Goal: Download file/media

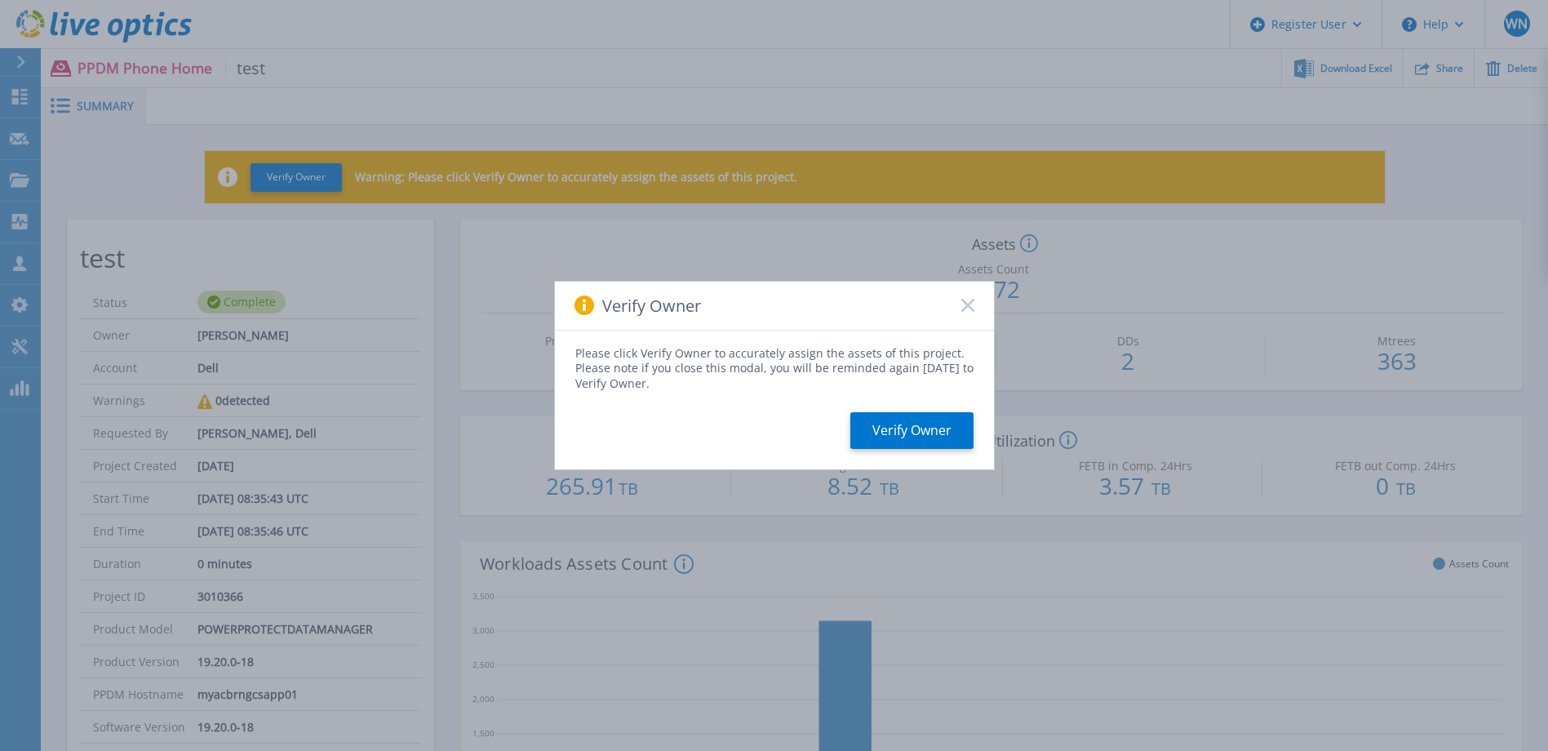
click at [965, 301] on icon at bounding box center [967, 305] width 13 height 13
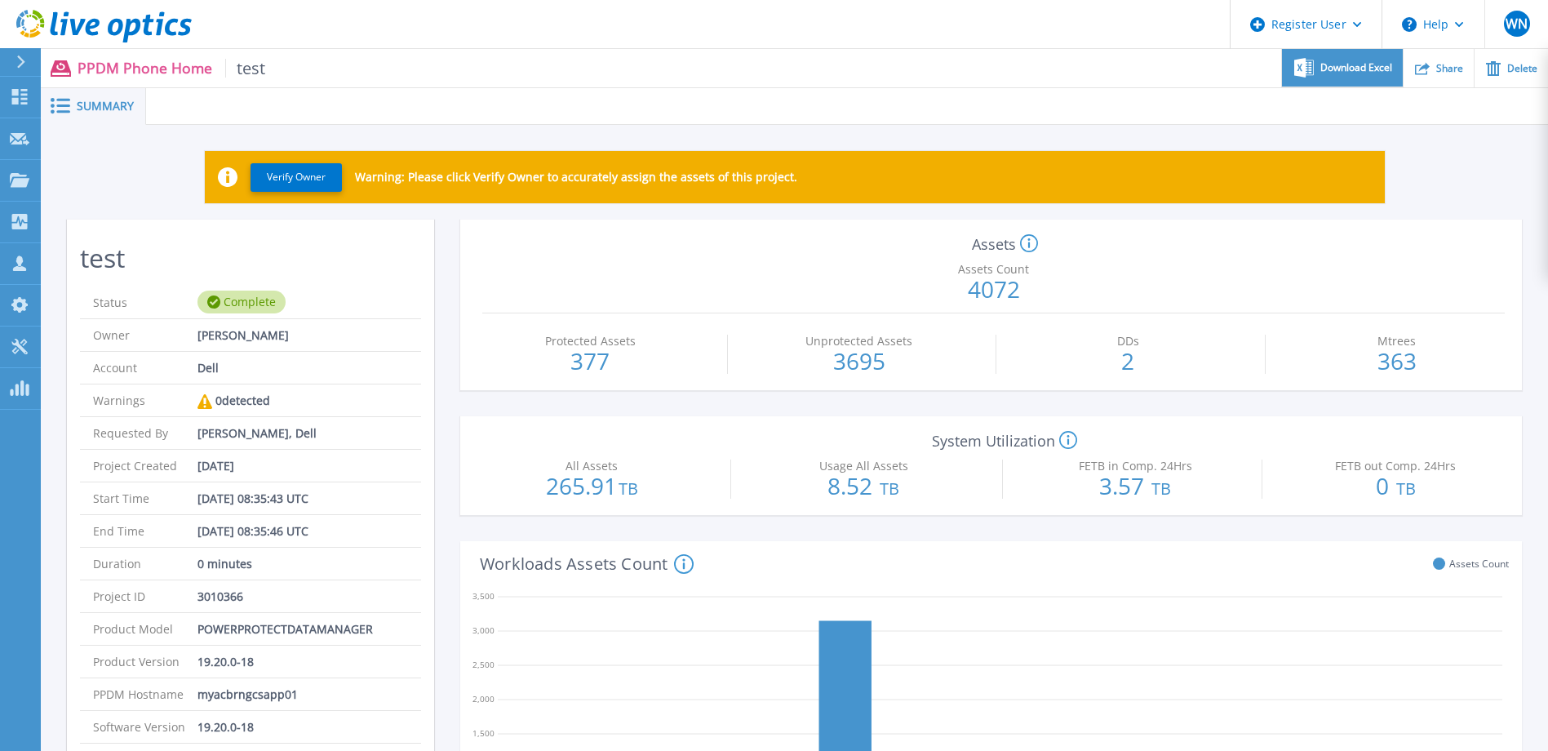
click at [1368, 70] on span "Download Excel" at bounding box center [1356, 68] width 72 height 10
click at [1026, 73] on ul "Download Excel Share Delete" at bounding box center [906, 68] width 1283 height 38
click at [1027, 242] on icon at bounding box center [1029, 244] width 18 height 20
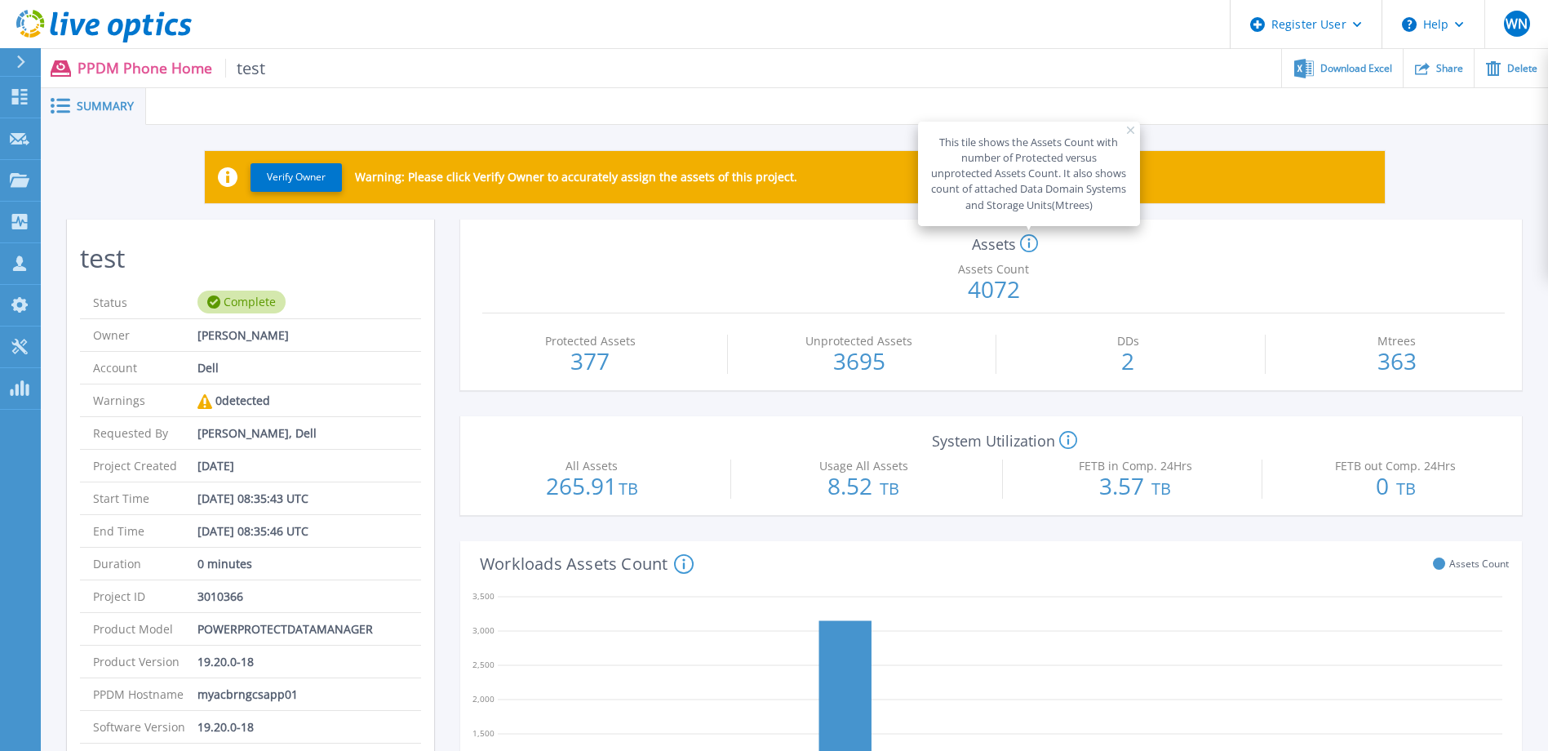
click at [1226, 258] on div "Assets Count 4072" at bounding box center [994, 284] width 1054 height 59
click at [29, 19] on icon at bounding box center [103, 26] width 175 height 33
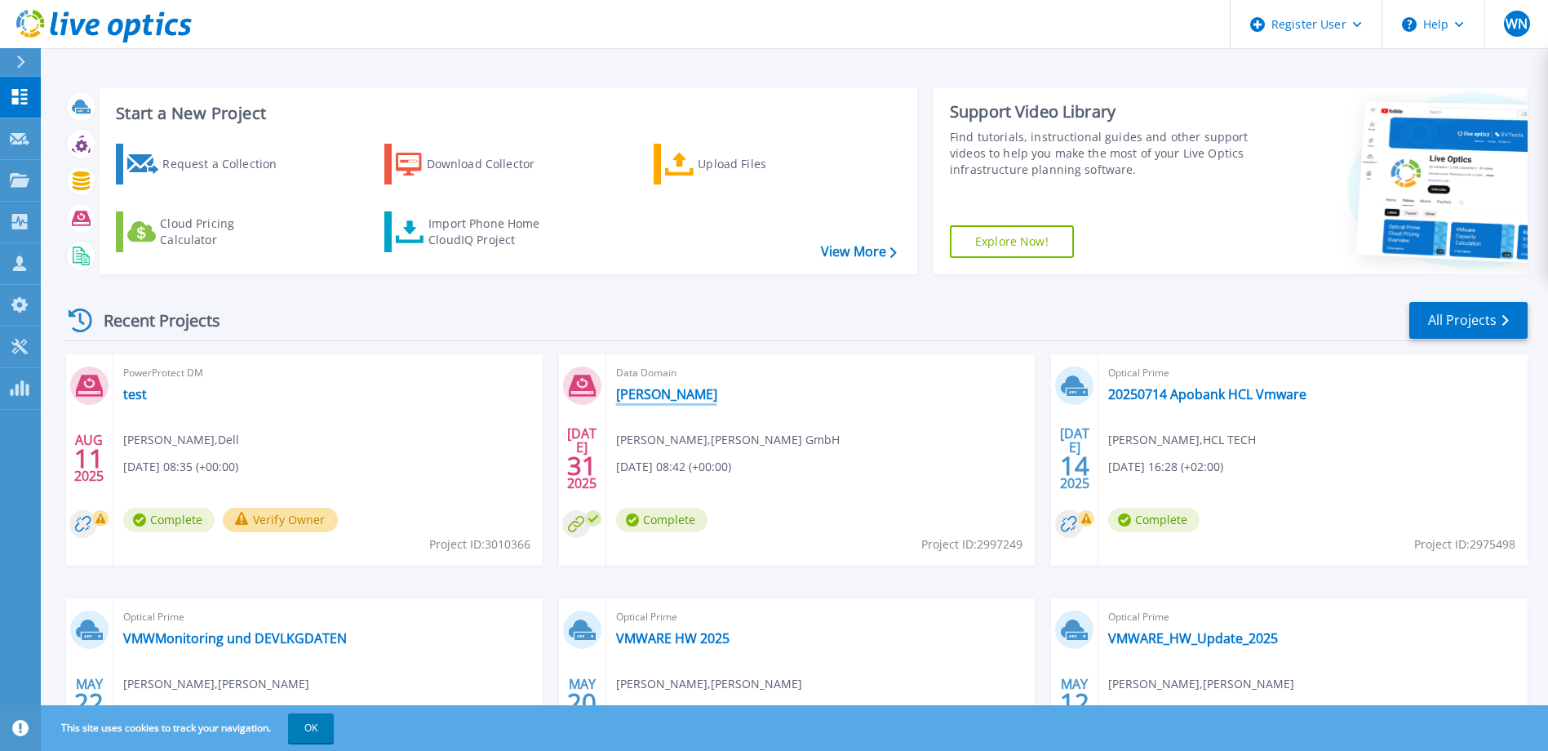
click at [662, 397] on link "Craemer" at bounding box center [666, 394] width 101 height 16
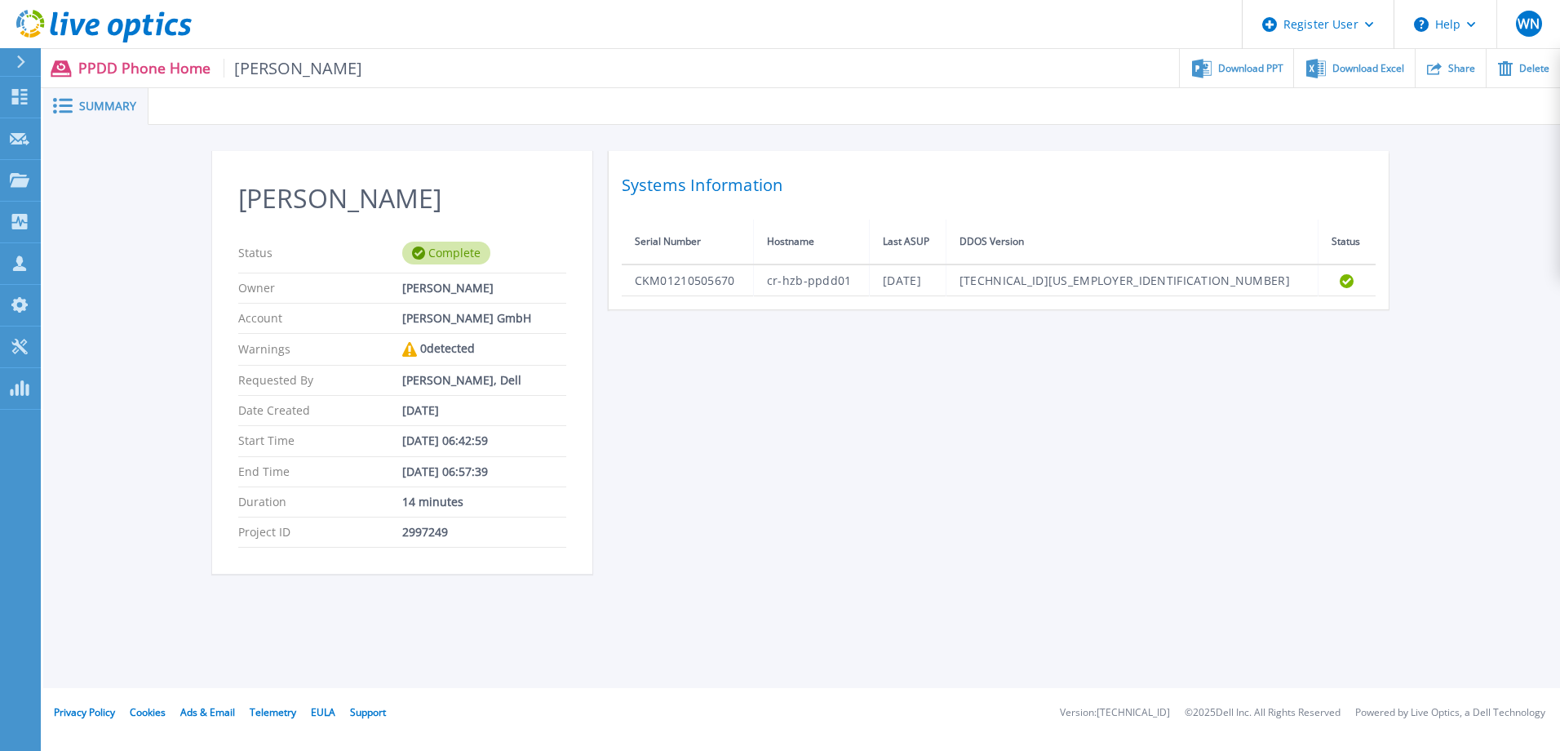
click at [37, 27] on icon at bounding box center [103, 26] width 175 height 33
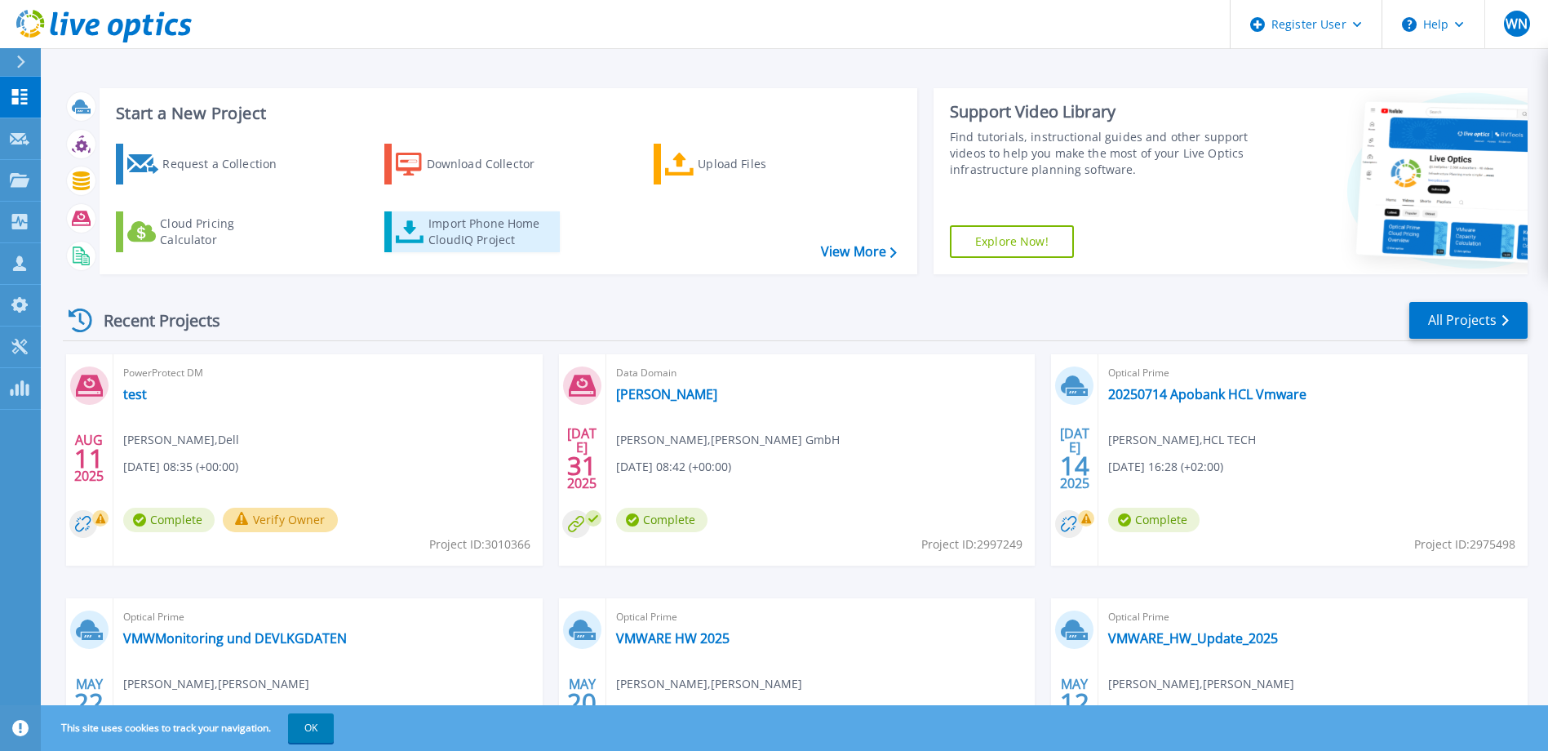
click at [462, 236] on div "Import Phone Home CloudIQ Project" at bounding box center [491, 231] width 127 height 33
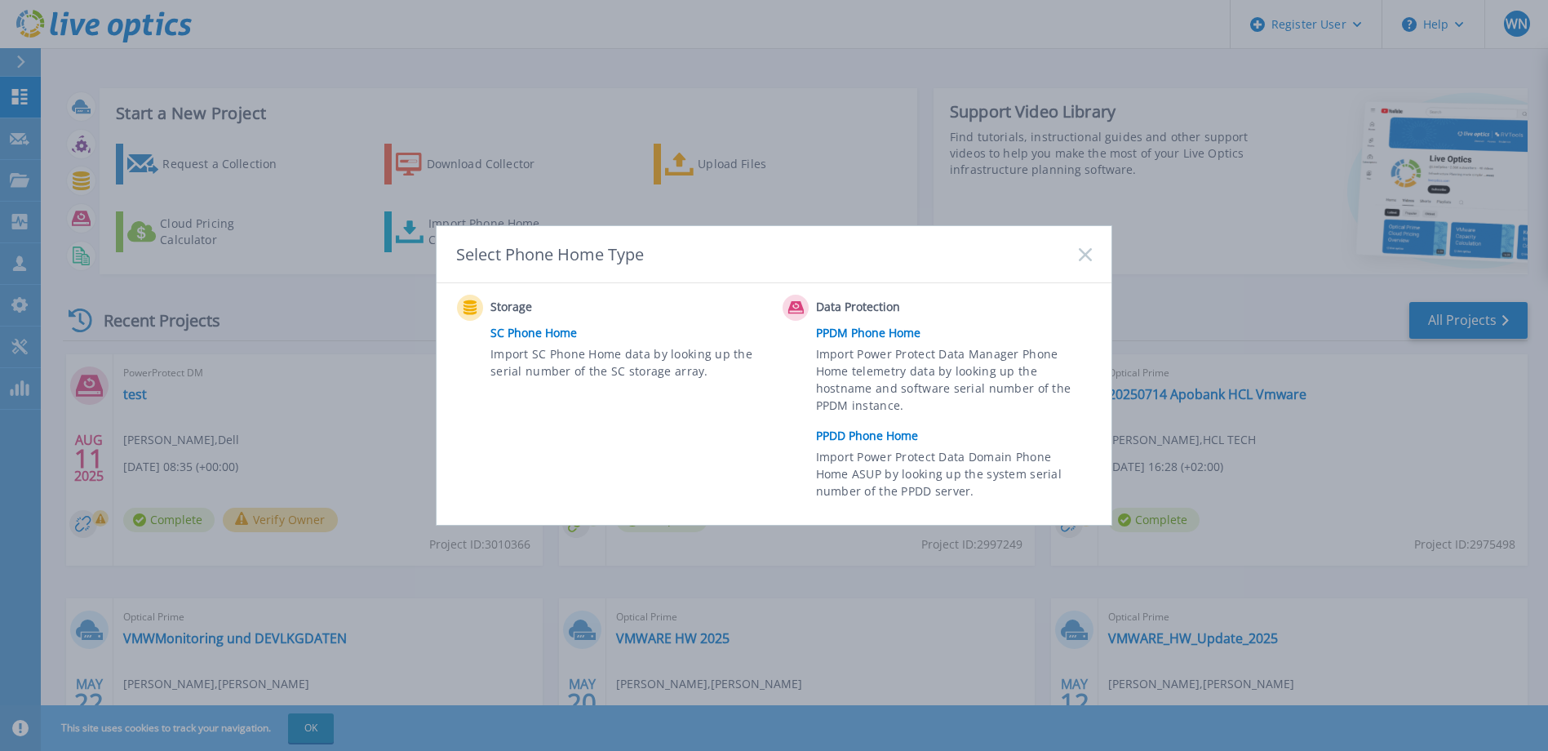
click at [891, 334] on link "PPDM Phone Home" at bounding box center [958, 333] width 284 height 24
